Goal: Check status: Check status

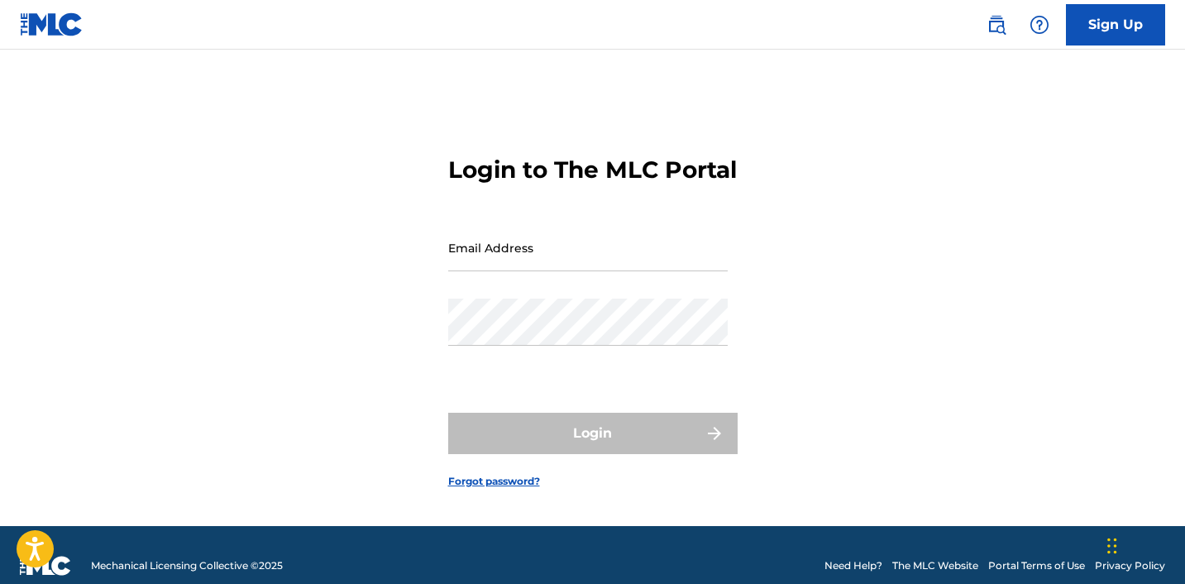
click at [498, 271] on input "Email Address" at bounding box center [587, 247] width 279 height 47
type input "[EMAIL_ADDRESS][DOMAIN_NAME]"
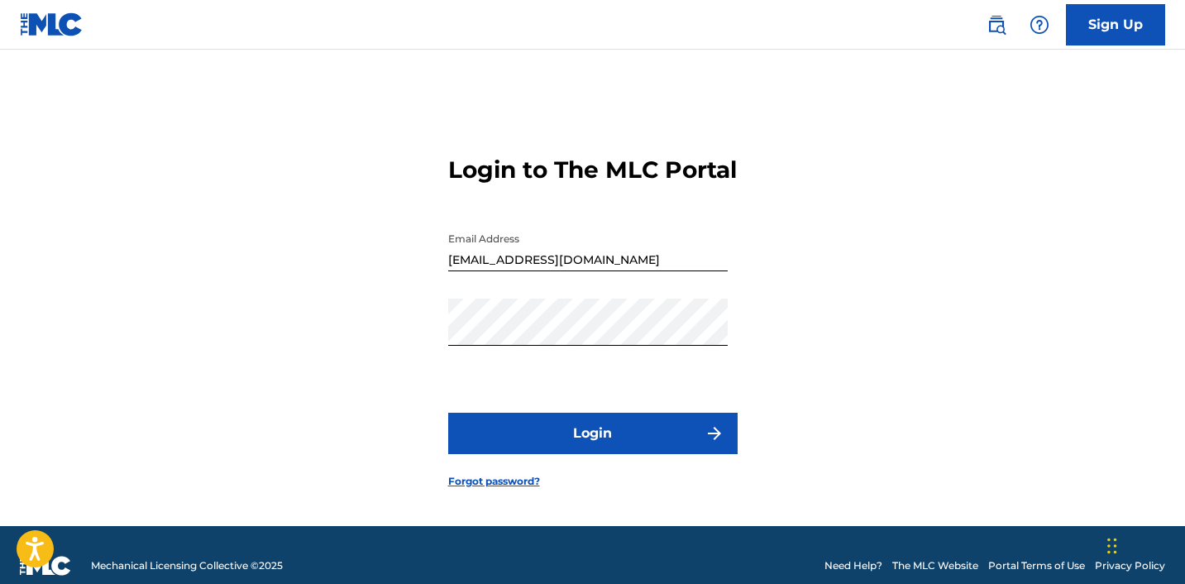
click at [574, 450] on button "Login" at bounding box center [592, 432] width 289 height 41
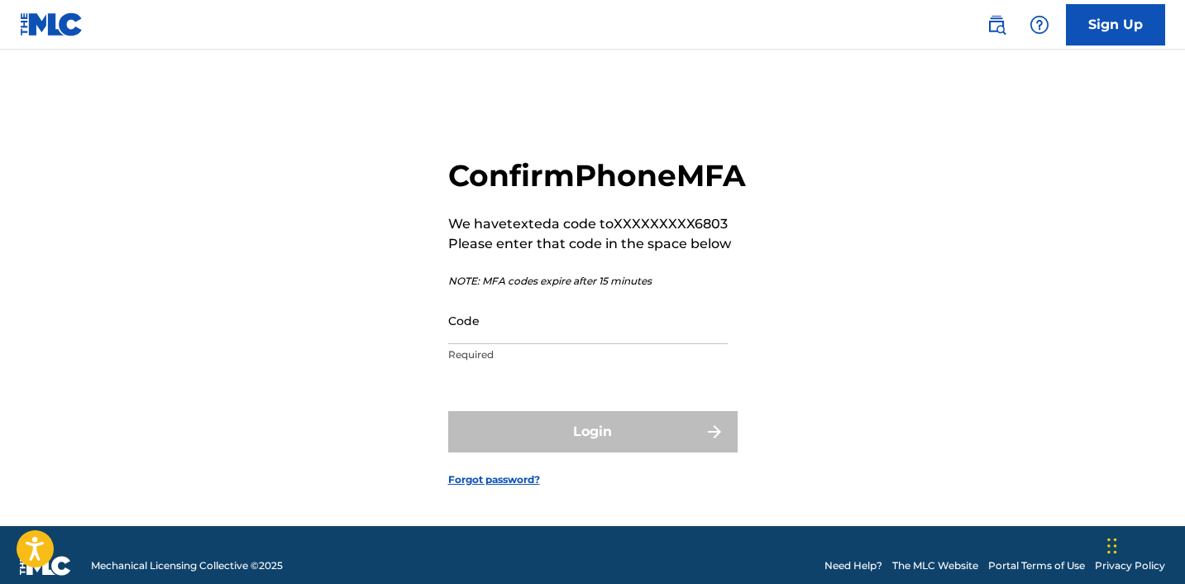
click at [470, 344] on input "Code" at bounding box center [587, 320] width 279 height 47
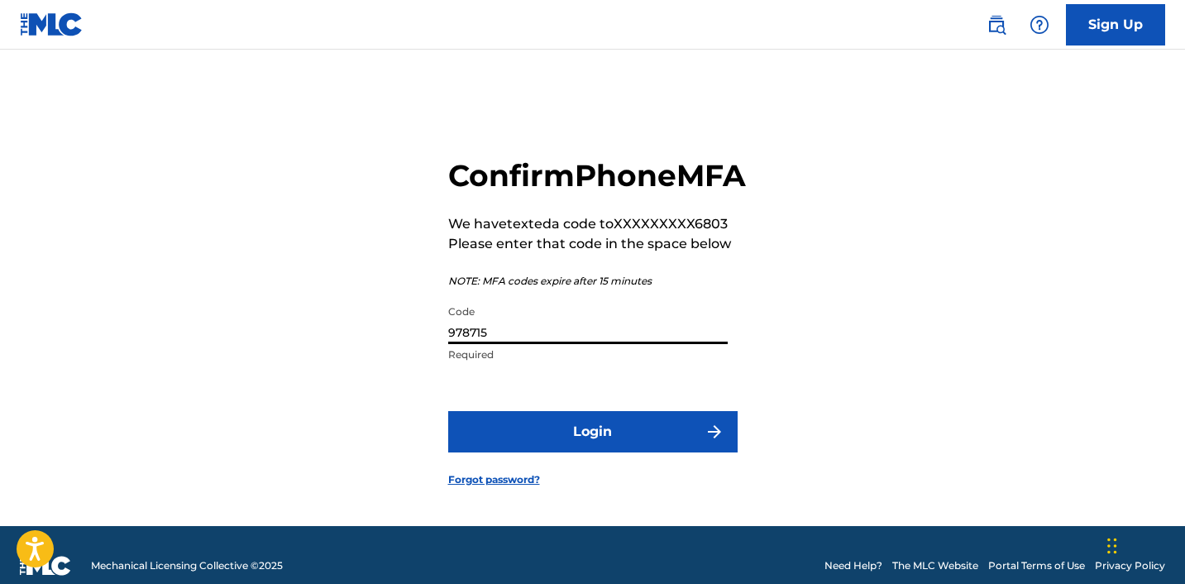
type input "978715"
click at [583, 452] on button "Login" at bounding box center [592, 431] width 289 height 41
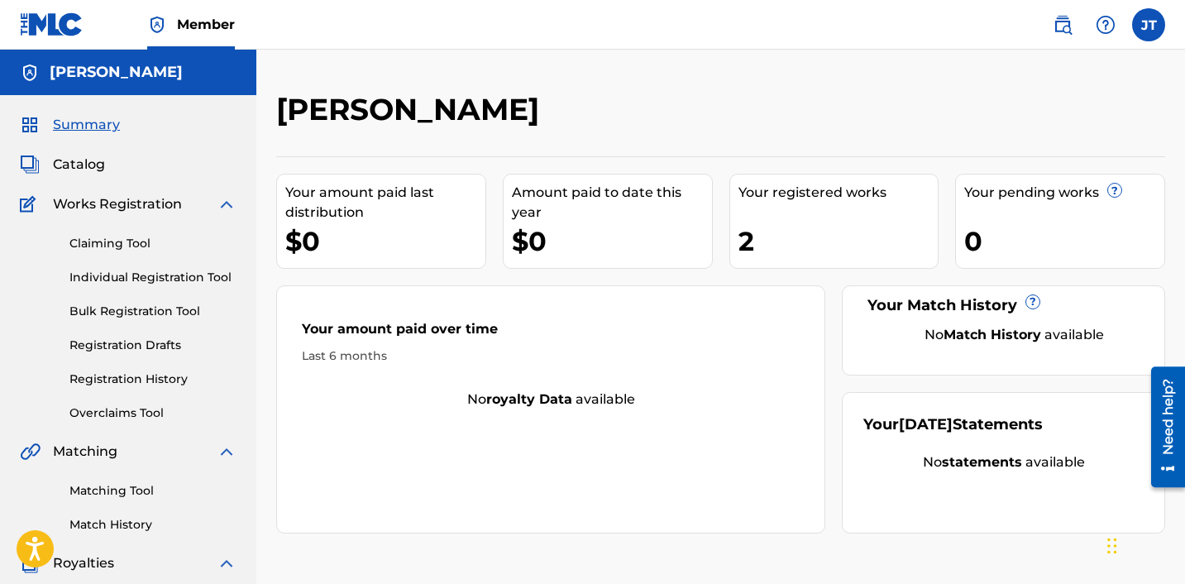
click at [126, 384] on link "Registration History" at bounding box center [152, 378] width 167 height 17
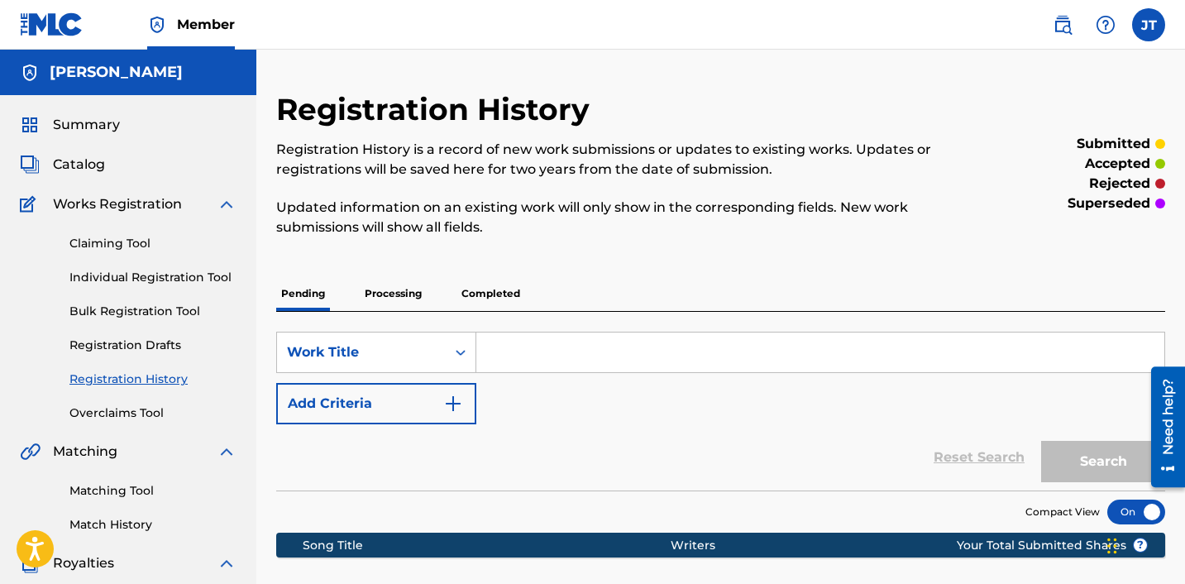
click at [474, 288] on p "Completed" at bounding box center [490, 293] width 69 height 35
